Goal: Find specific page/section: Find specific page/section

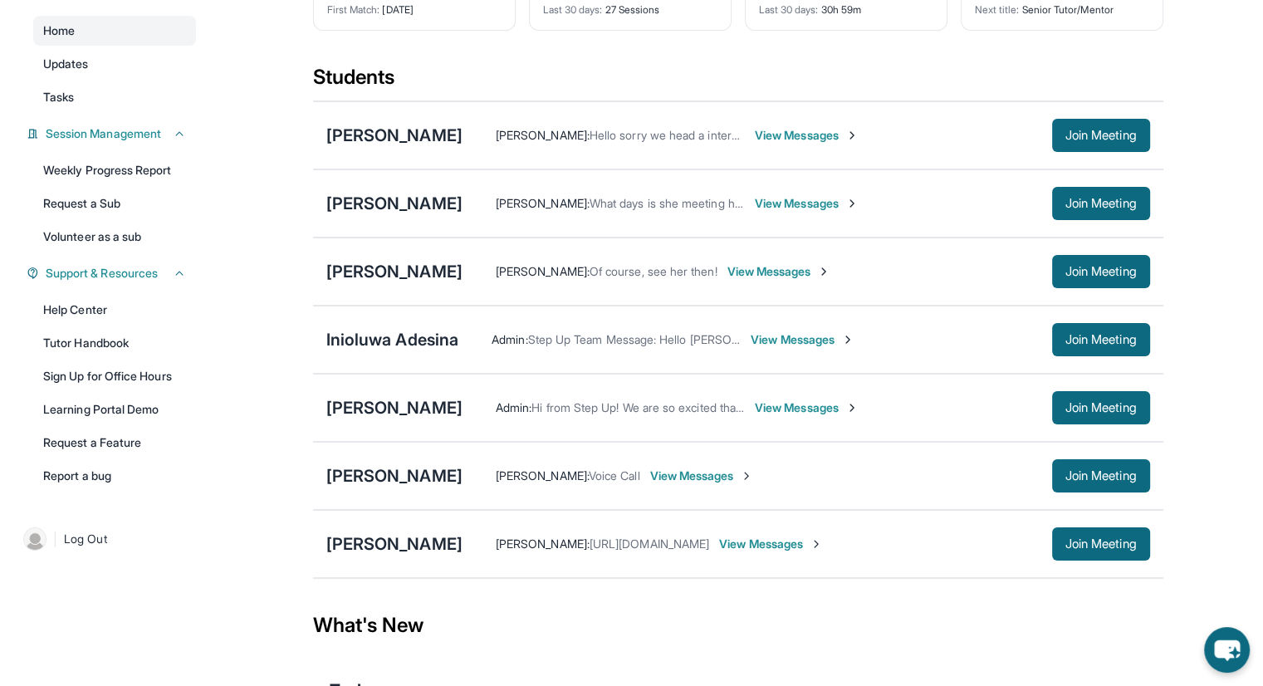
scroll to position [166, 0]
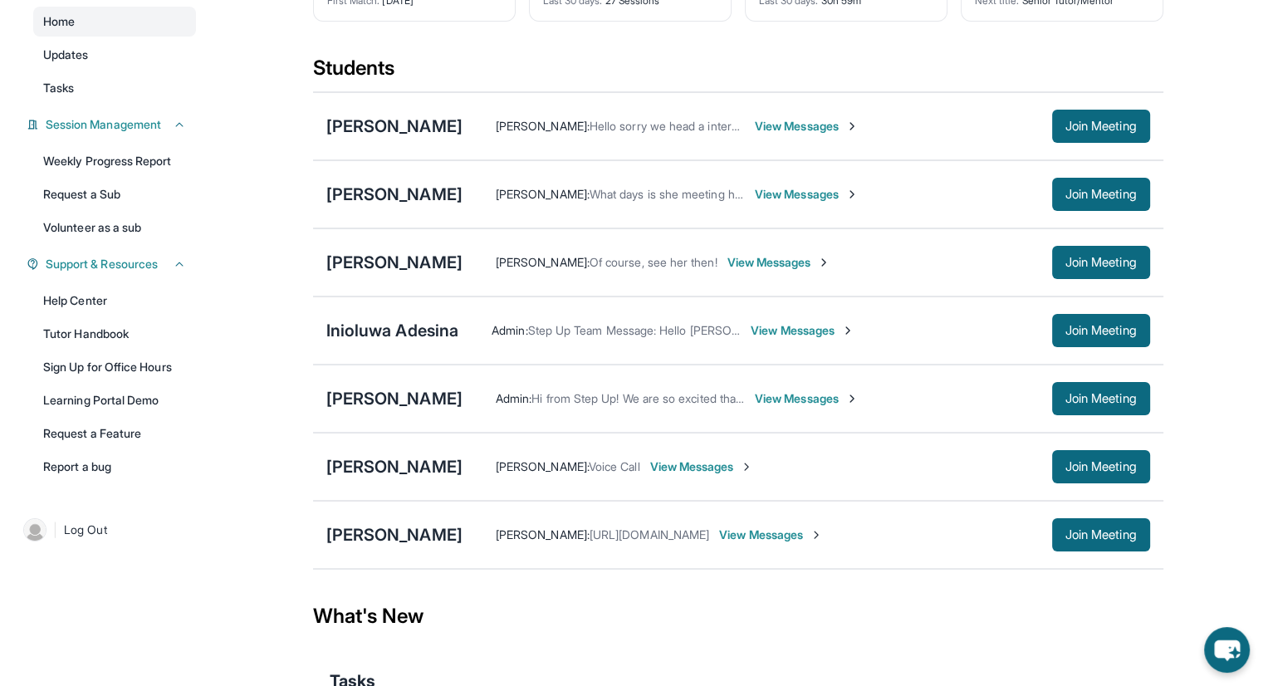
click at [357, 532] on div "[PERSON_NAME]" at bounding box center [394, 534] width 136 height 23
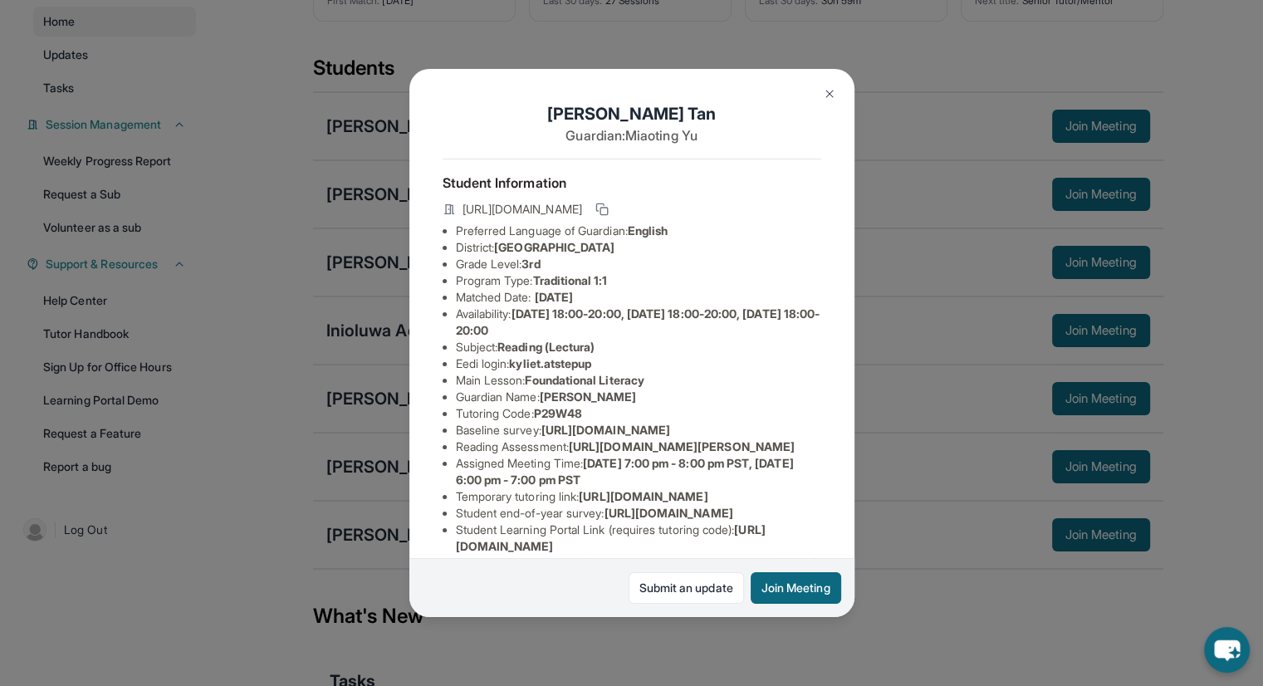
click at [608, 213] on rect at bounding box center [603, 211] width 7 height 7
click at [824, 87] on img at bounding box center [829, 93] width 13 height 13
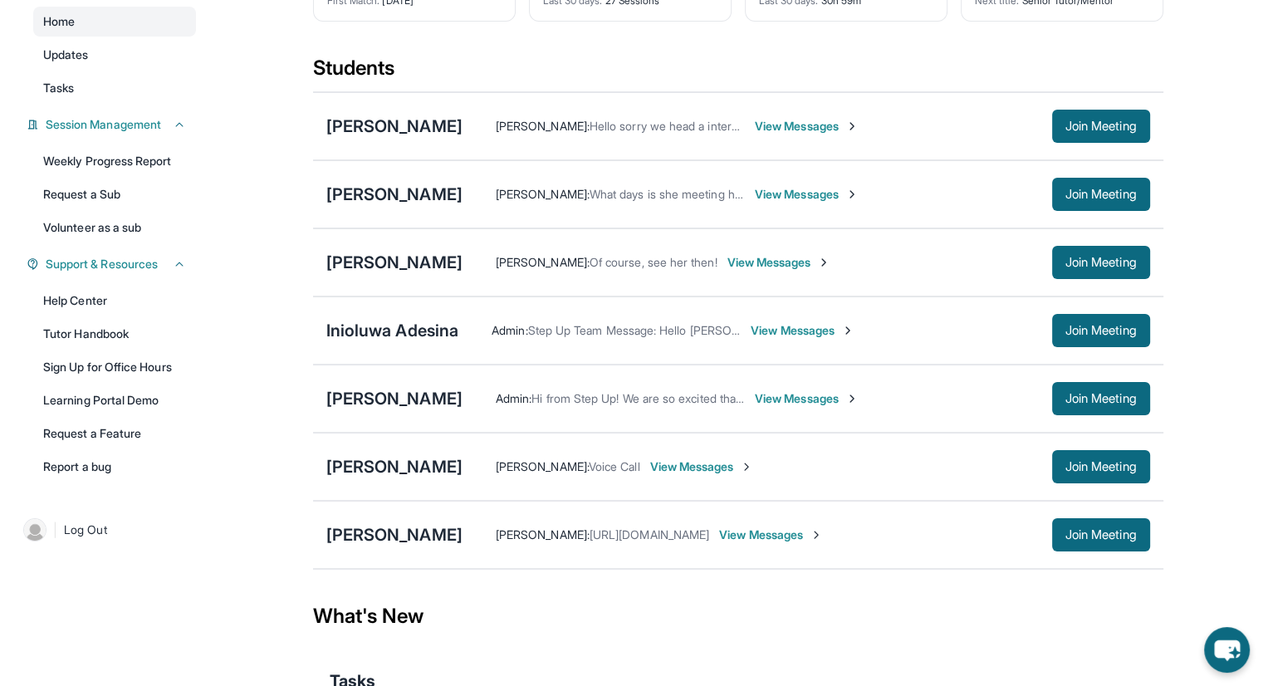
click at [382, 532] on div "[PERSON_NAME]" at bounding box center [394, 534] width 136 height 23
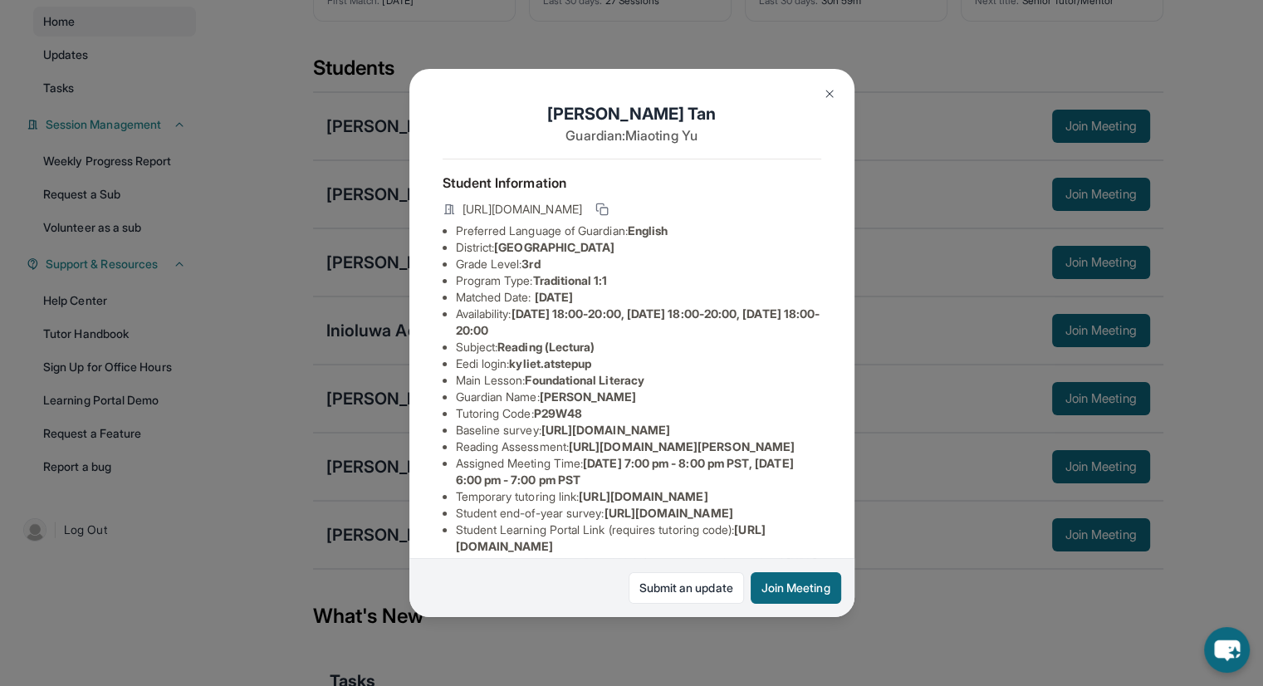
click at [832, 90] on img at bounding box center [829, 93] width 13 height 13
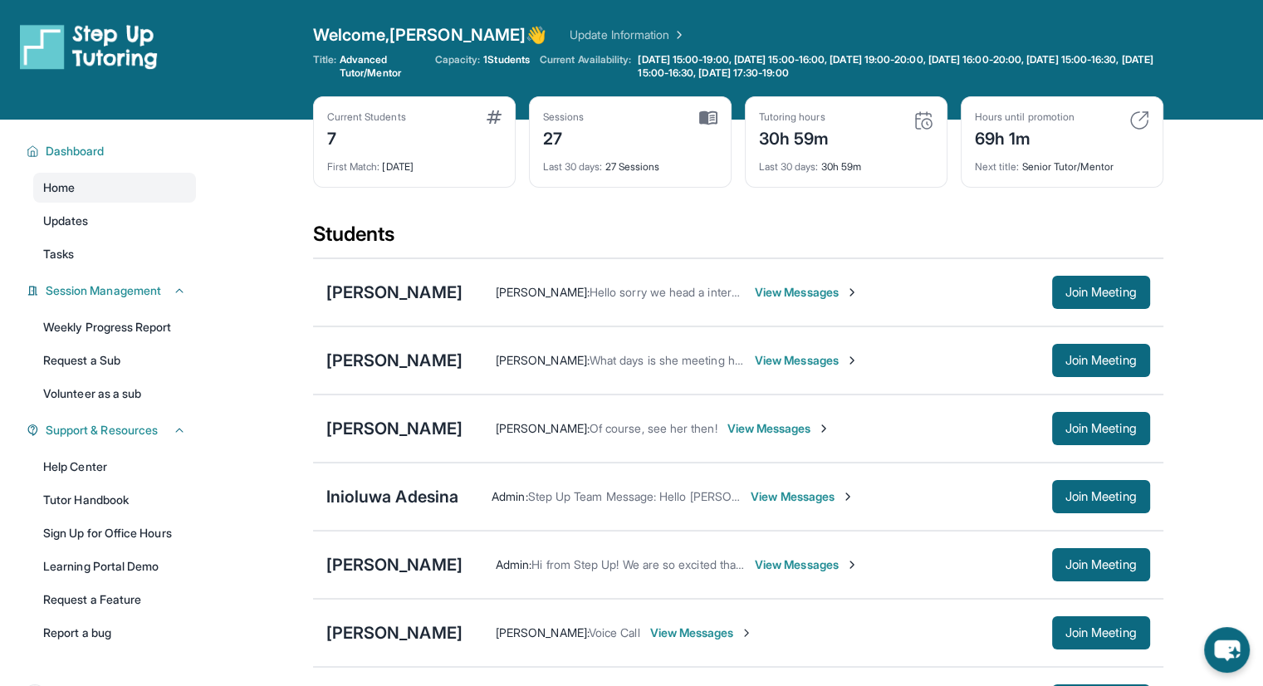
scroll to position [0, 0]
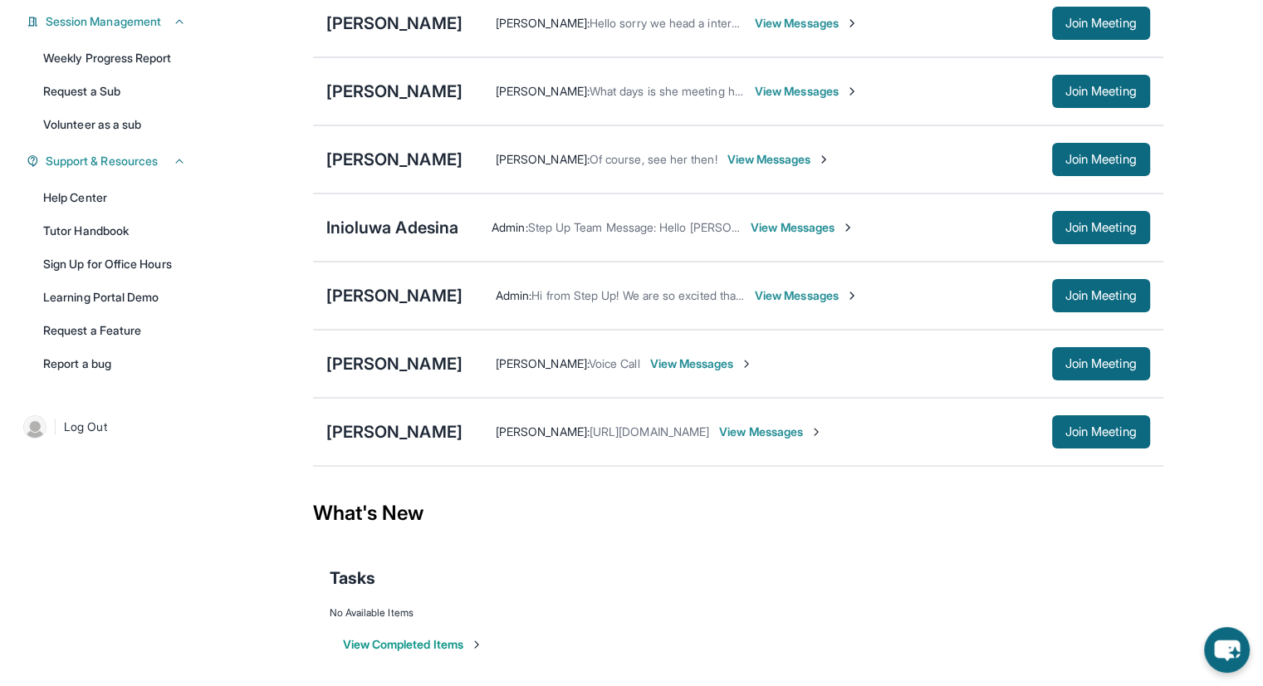
scroll to position [272, 0]
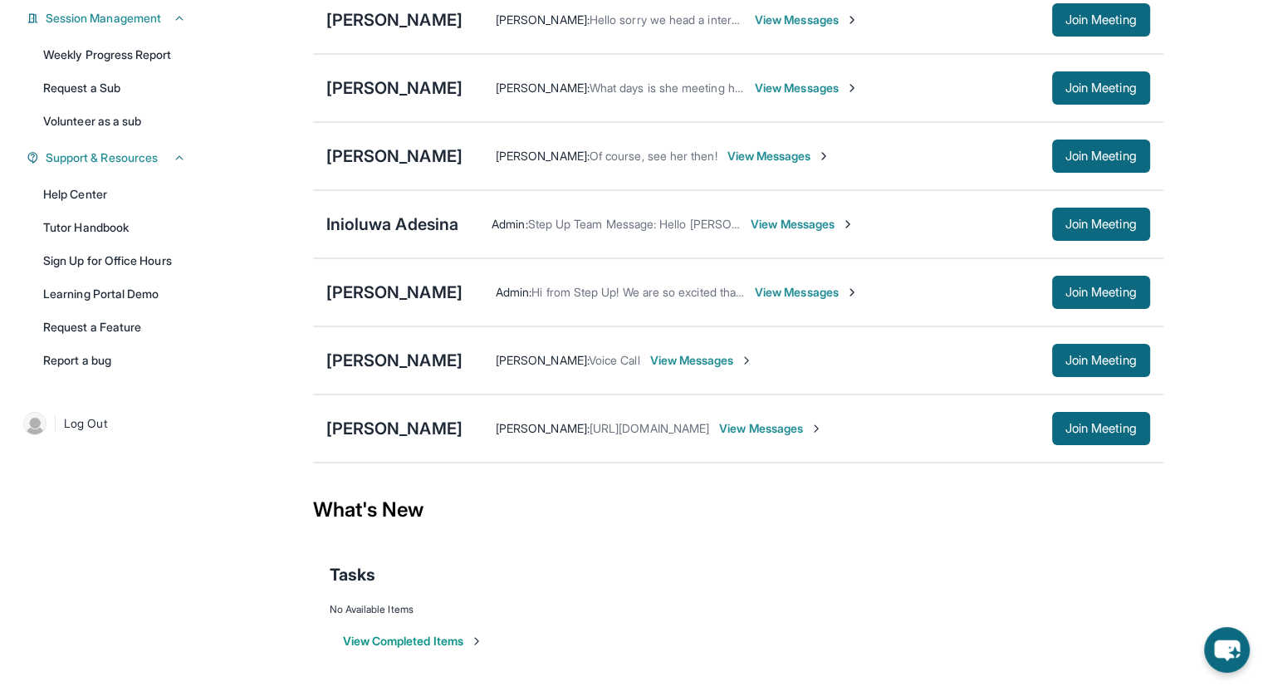
click at [1068, 429] on span "Join Meeting" at bounding box center [1100, 428] width 71 height 10
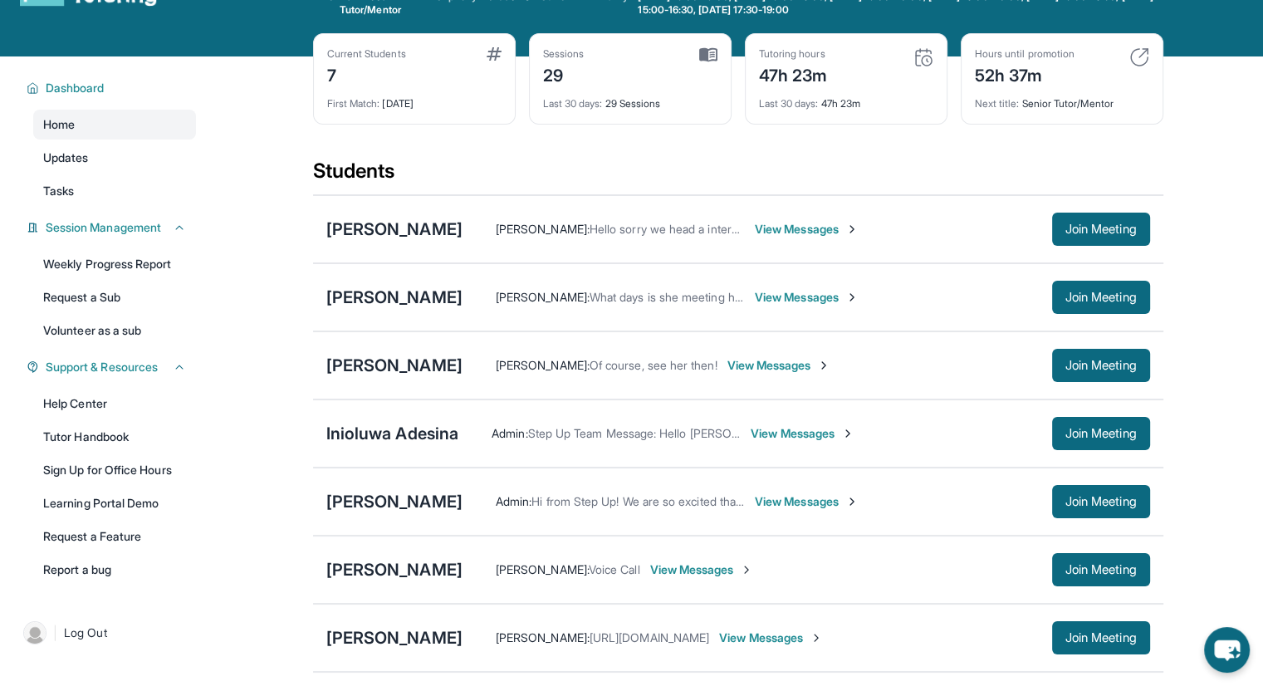
scroll to position [23, 0]
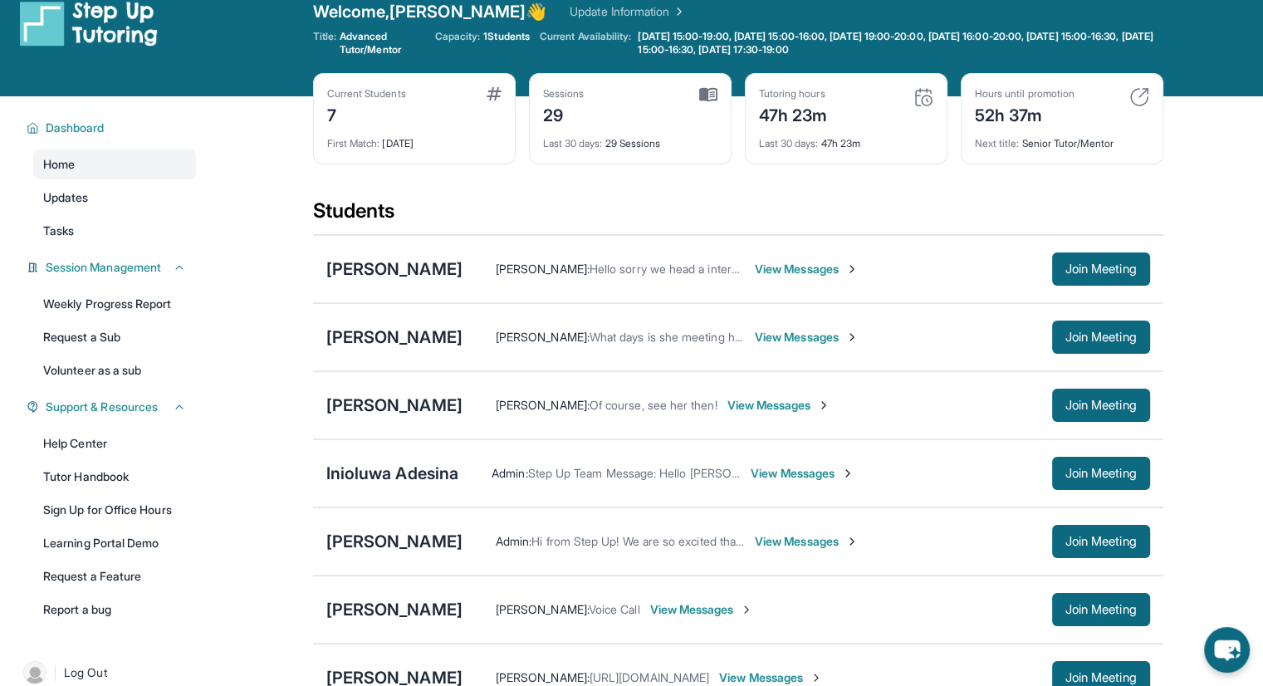
click at [920, 97] on img at bounding box center [923, 97] width 20 height 20
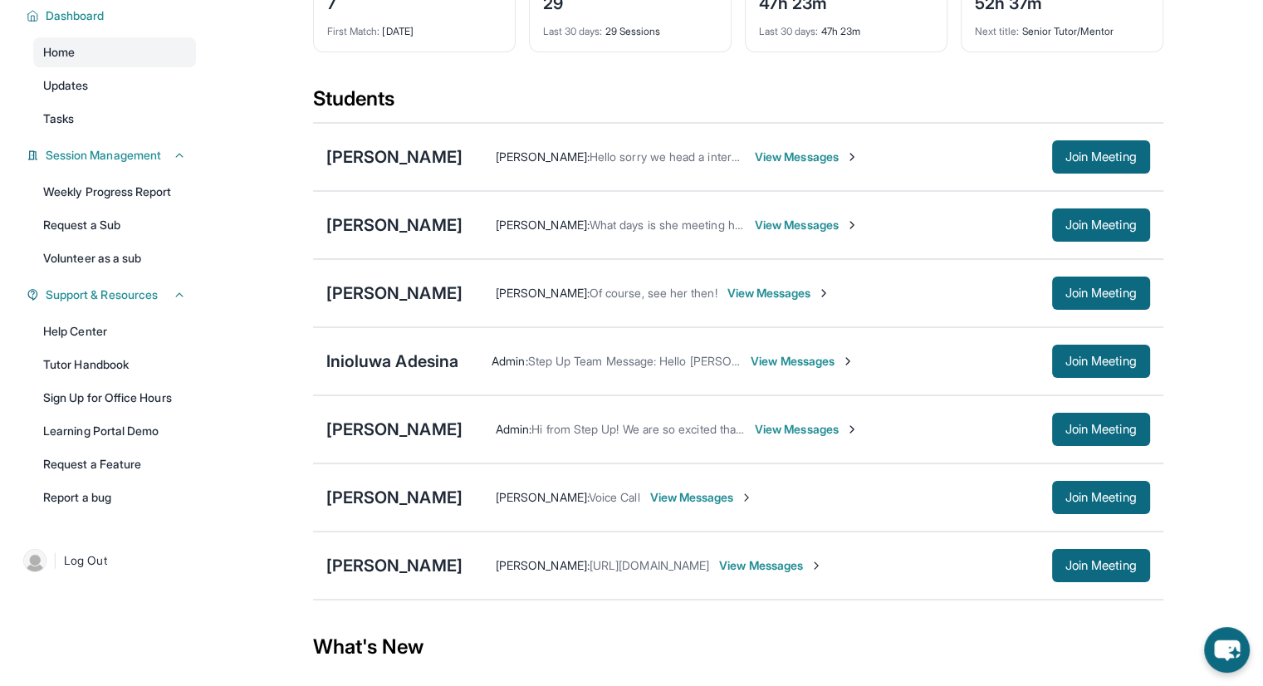
scroll to position [106, 0]
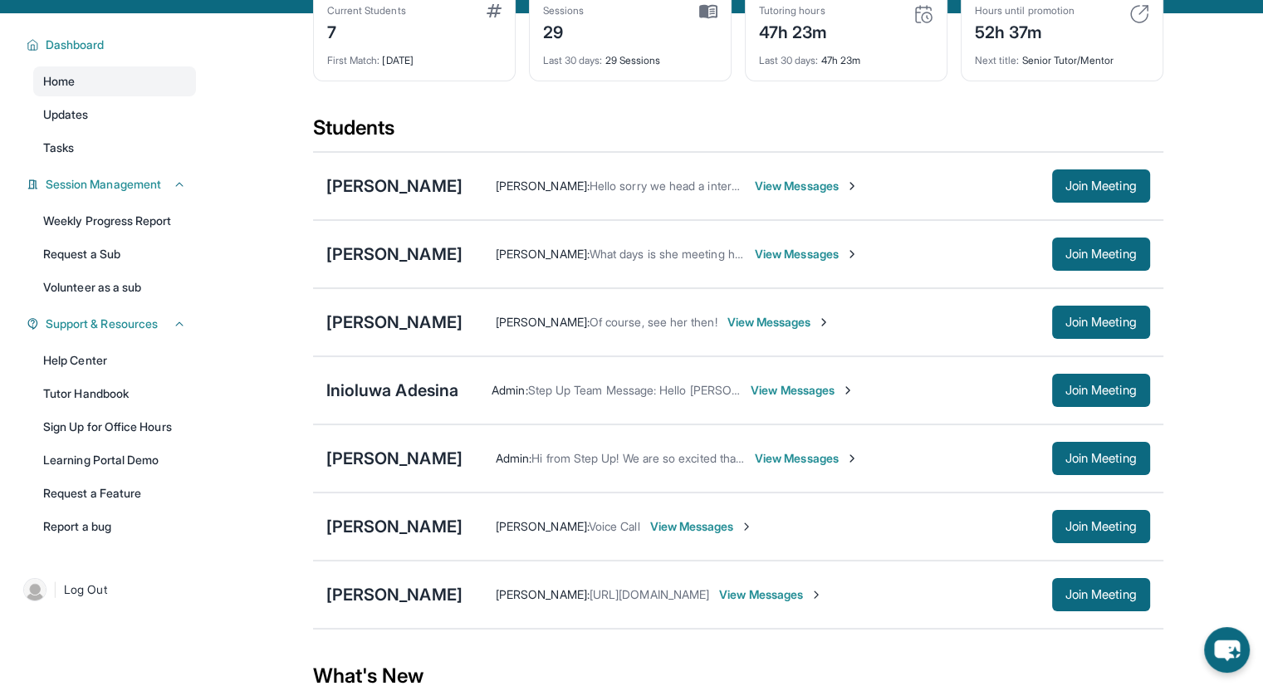
click at [93, 366] on link "Help Center" at bounding box center [114, 360] width 163 height 30
click at [109, 258] on link "Request a Sub" at bounding box center [114, 254] width 163 height 30
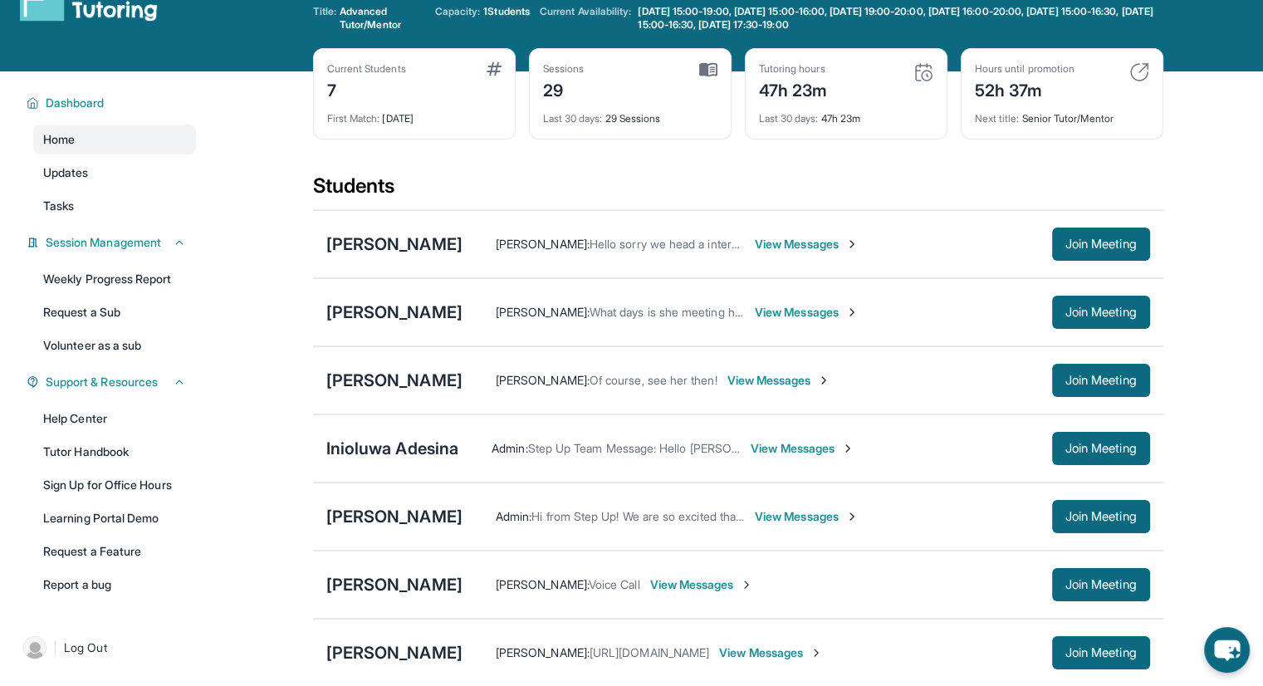
scroll to position [0, 0]
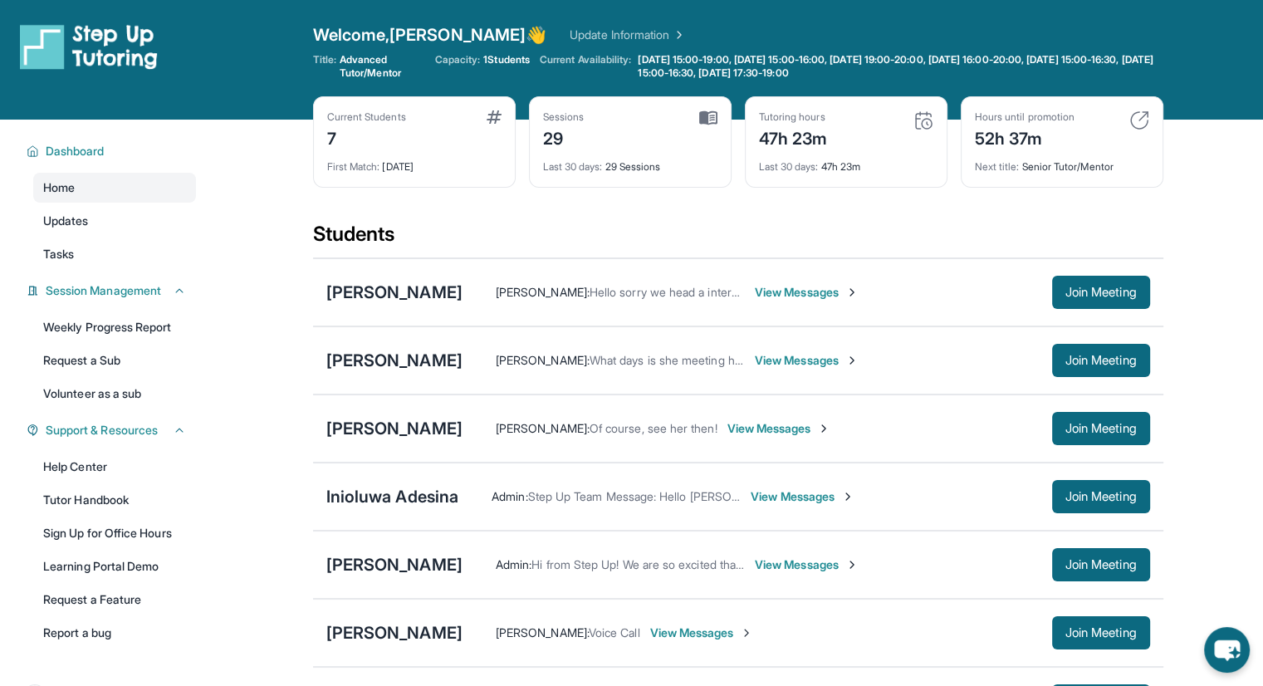
click at [588, 37] on link "Update Information" at bounding box center [628, 35] width 116 height 17
